Goal: Find contact information: Find contact information

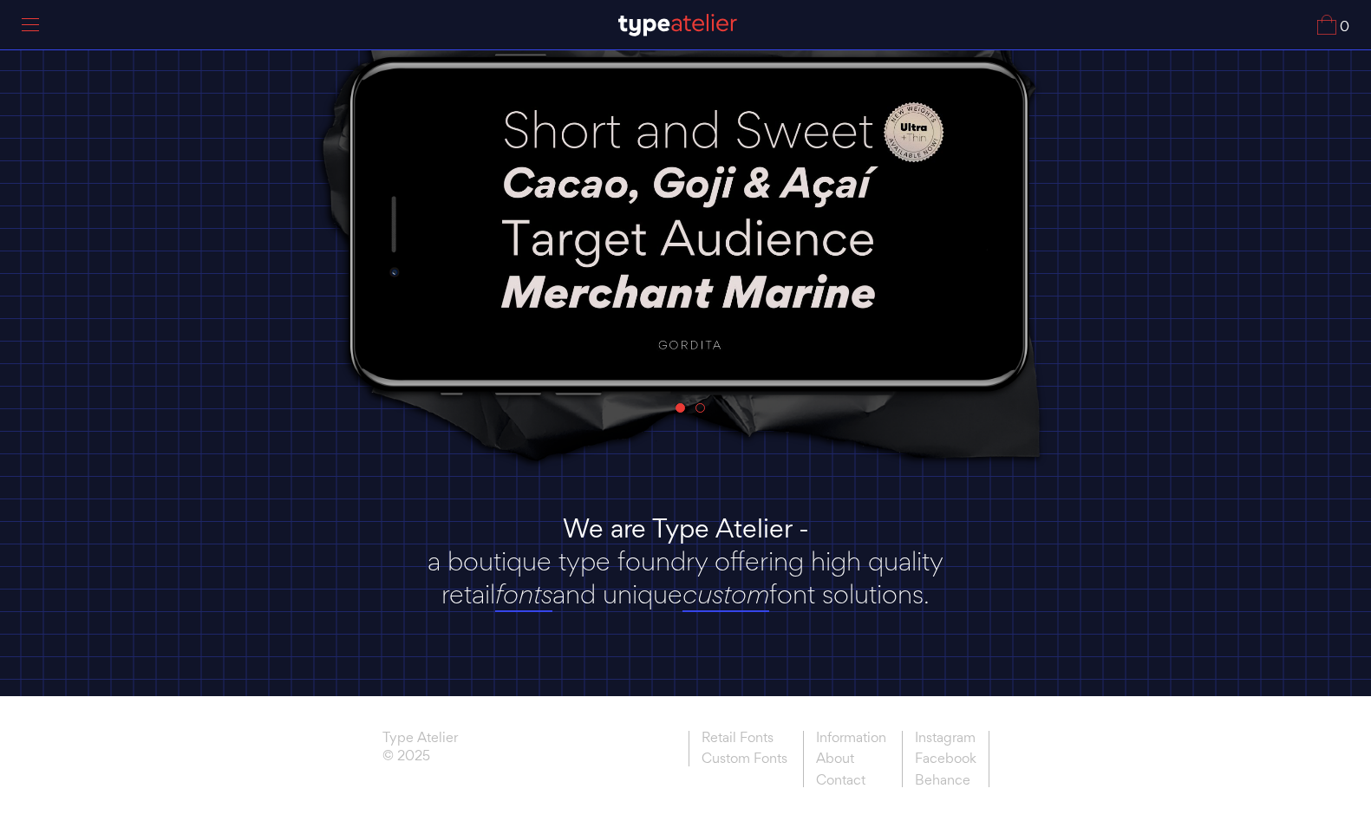
scroll to position [139, 0]
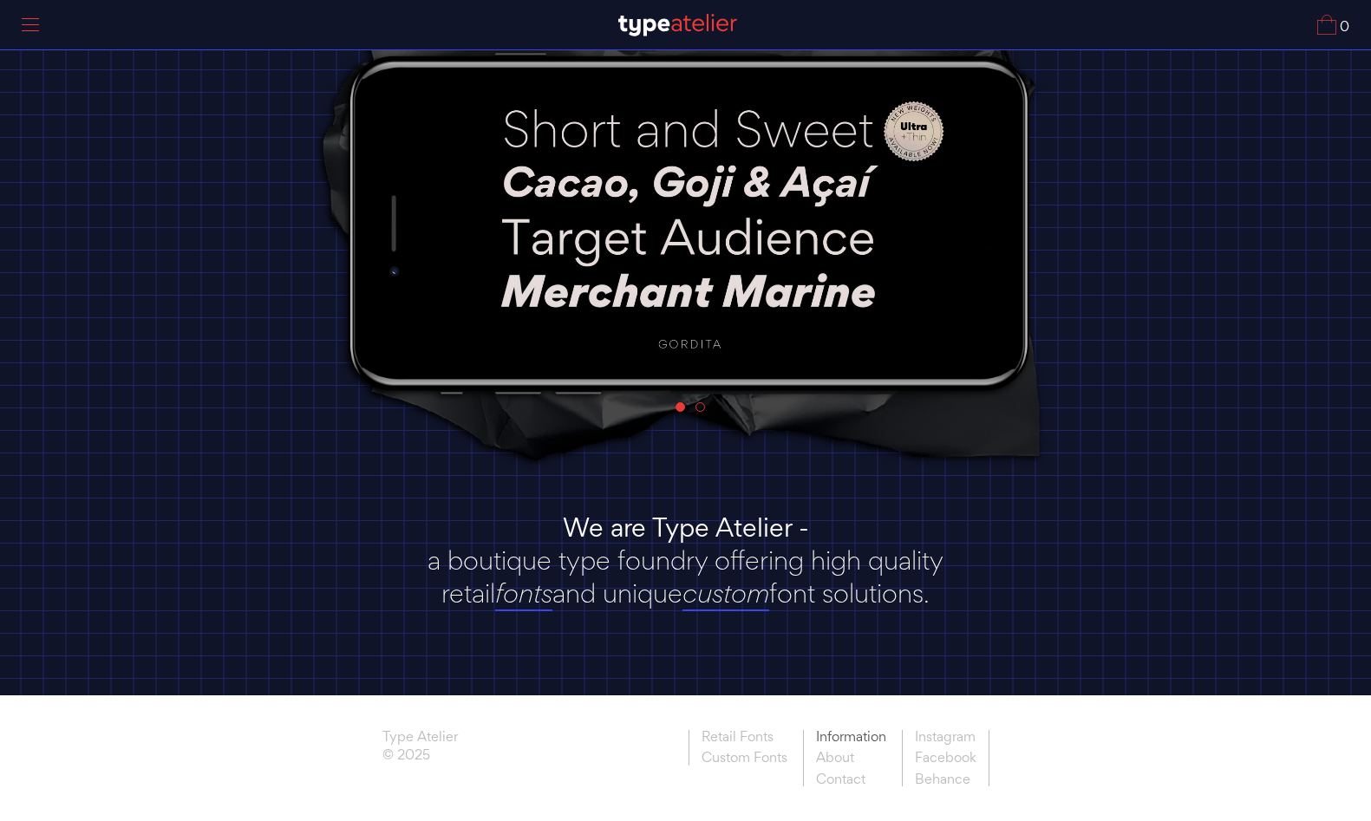
click at [841, 738] on link "Information" at bounding box center [850, 739] width 95 height 18
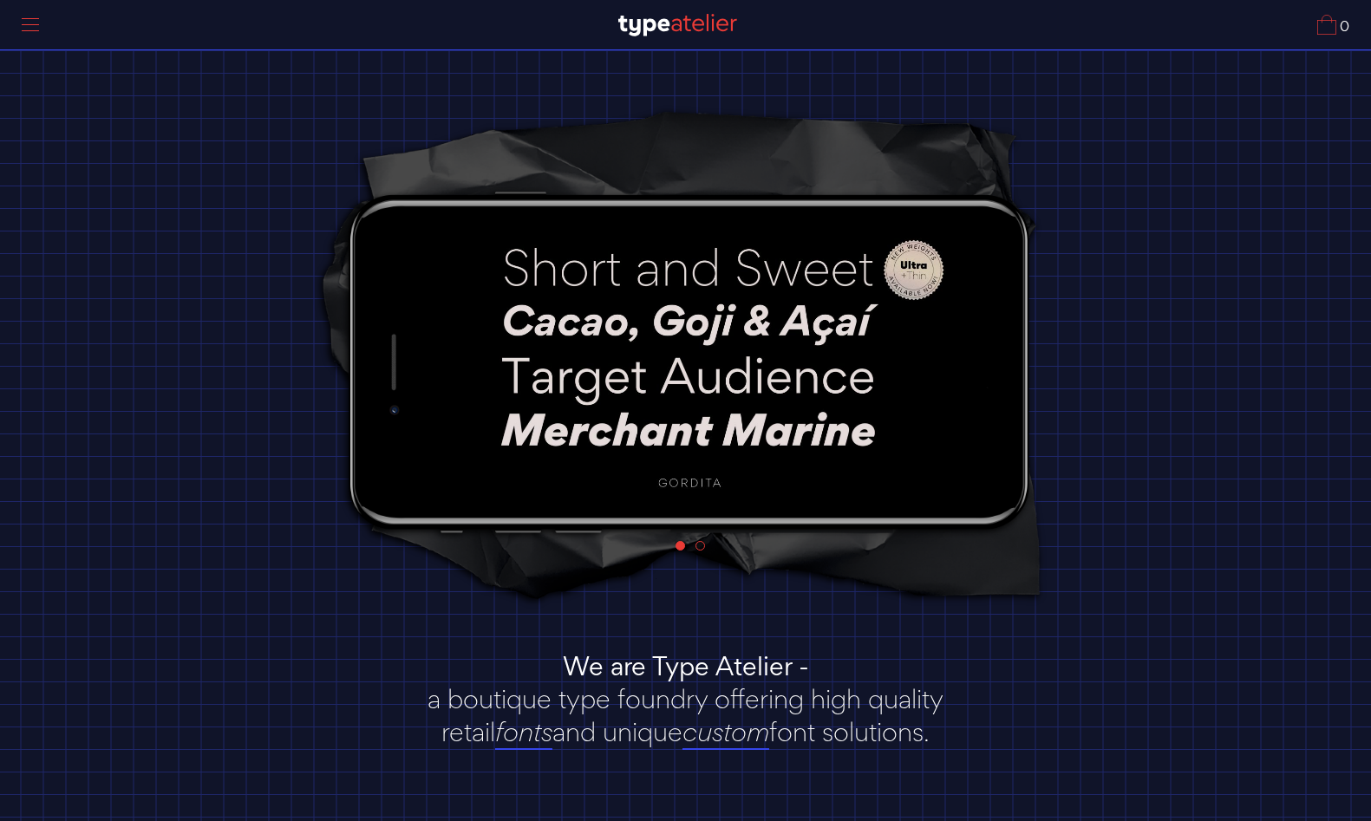
scroll to position [139, 0]
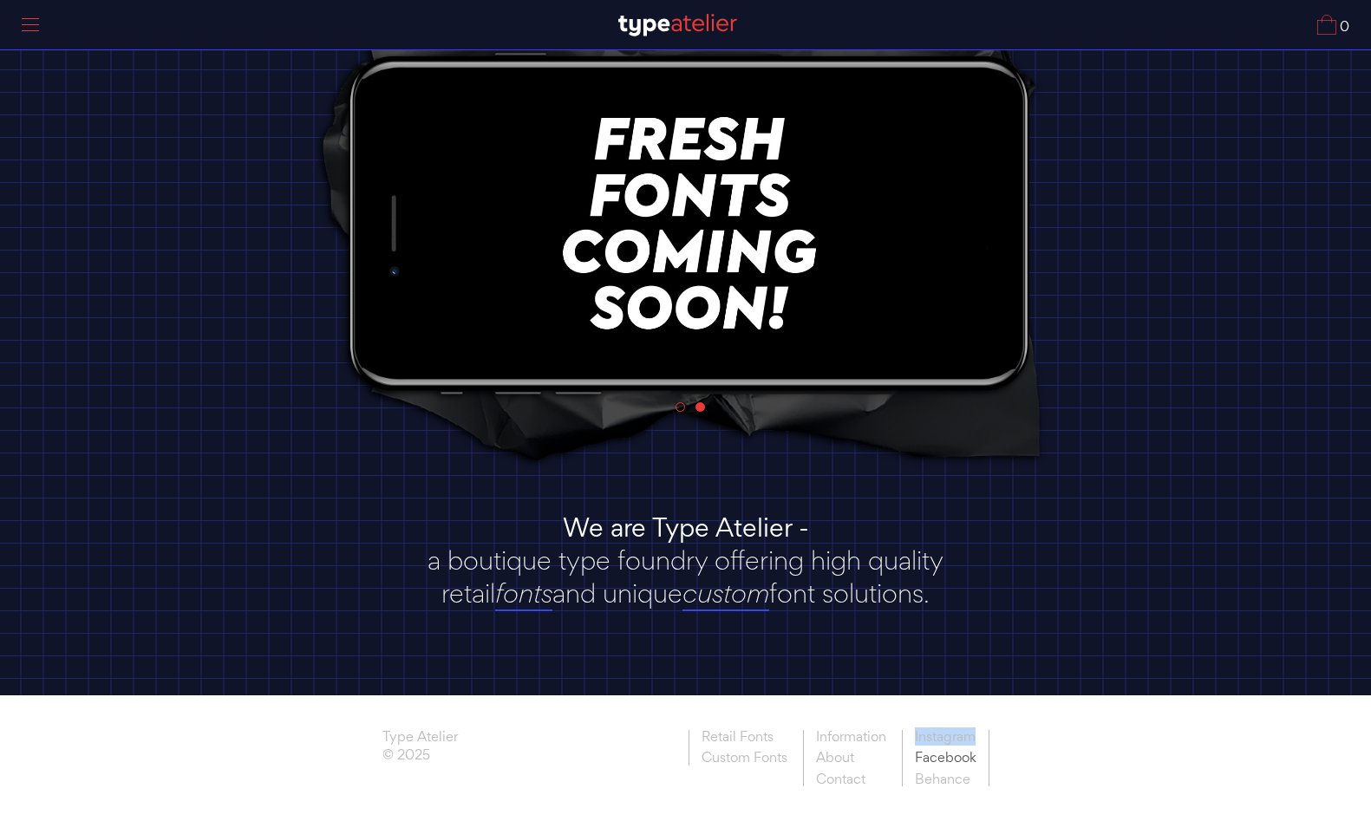
click at [959, 757] on link "Facebook" at bounding box center [946, 759] width 88 height 22
